Goal: Transaction & Acquisition: Download file/media

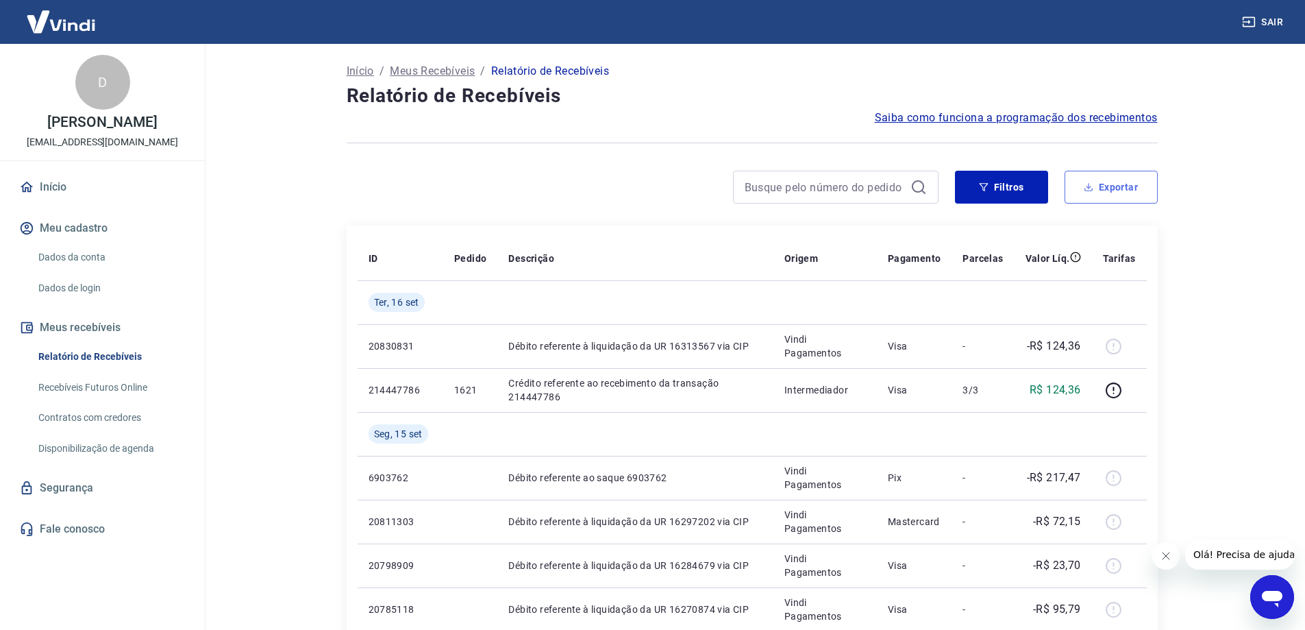
click at [1105, 191] on button "Exportar" at bounding box center [1111, 187] width 93 height 33
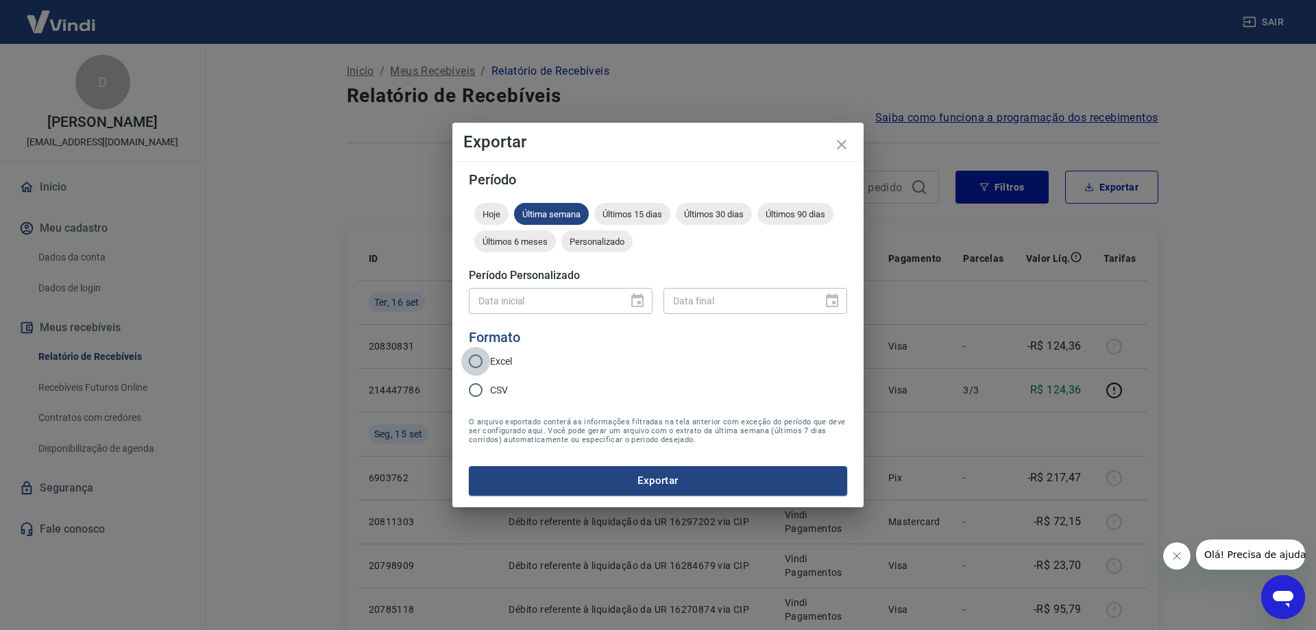
click at [484, 357] on input "Excel" at bounding box center [475, 361] width 29 height 29
radio input "true"
click at [648, 210] on span "Últimos 15 dias" at bounding box center [632, 214] width 76 height 10
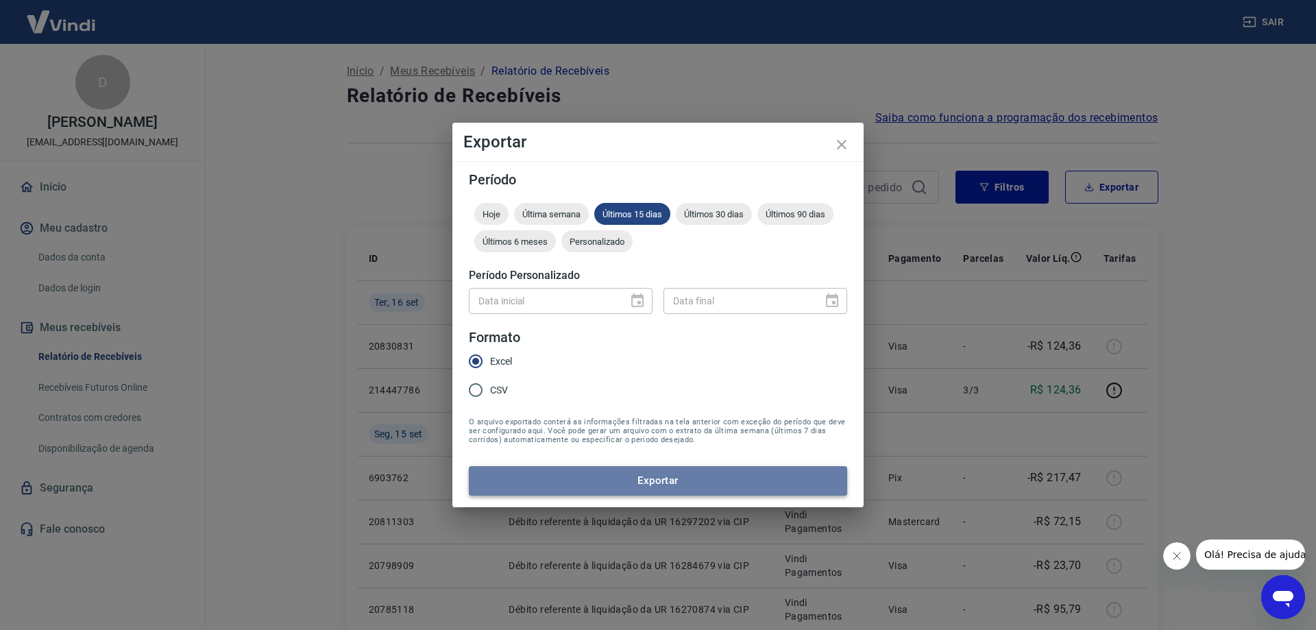
click at [671, 476] on button "Exportar" at bounding box center [658, 480] width 378 height 29
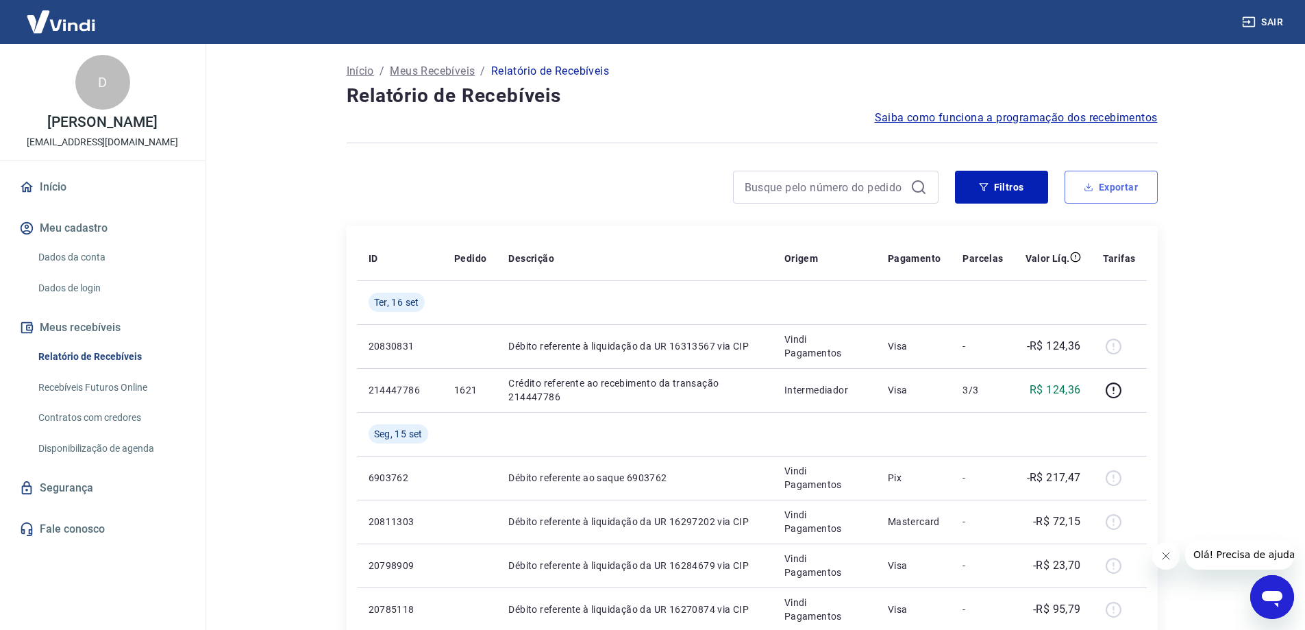
click at [1130, 192] on button "Exportar" at bounding box center [1111, 187] width 93 height 33
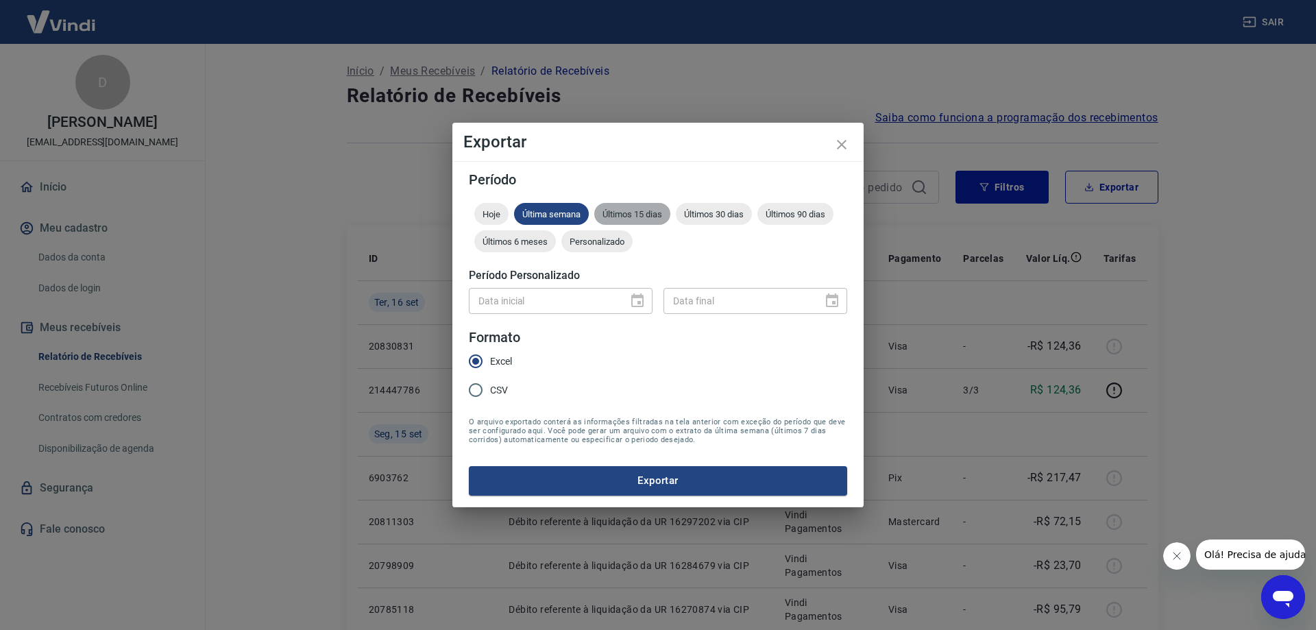
click at [661, 217] on span "Últimos 15 dias" at bounding box center [632, 214] width 76 height 10
click at [487, 388] on input "CSV" at bounding box center [475, 390] width 29 height 29
radio input "true"
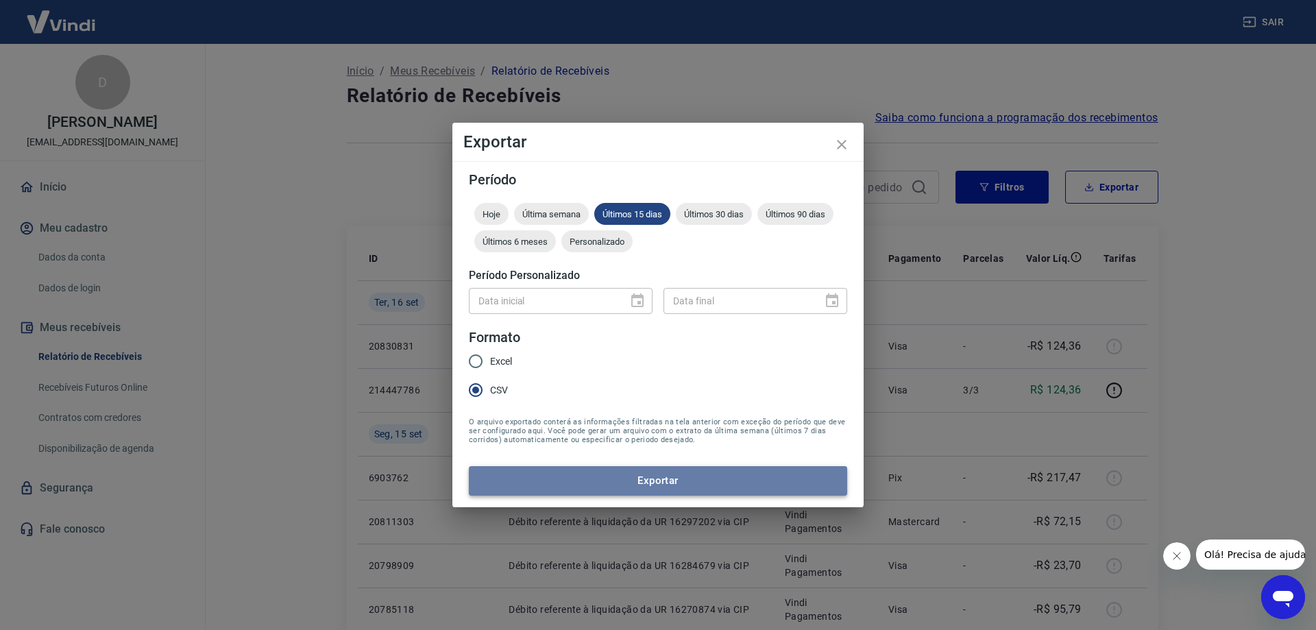
click at [612, 476] on button "Exportar" at bounding box center [658, 480] width 378 height 29
